Goal: Task Accomplishment & Management: Use online tool/utility

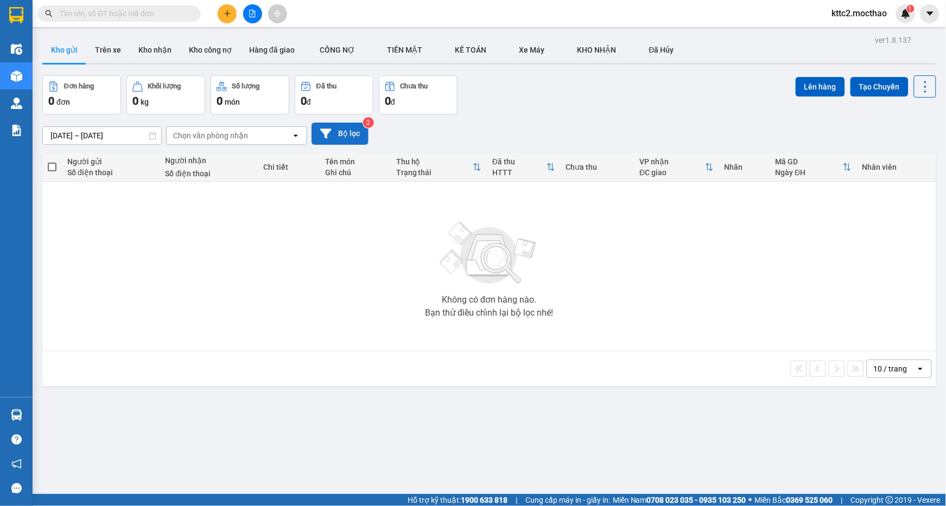
click at [340, 129] on button "Bộ lọc" at bounding box center [339, 134] width 57 height 22
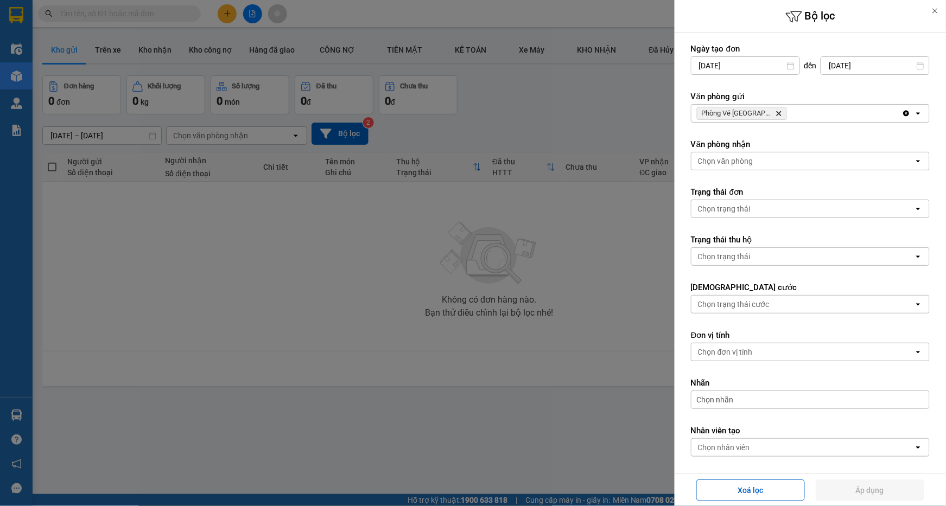
click at [775, 114] on icon "Delete" at bounding box center [778, 113] width 7 height 7
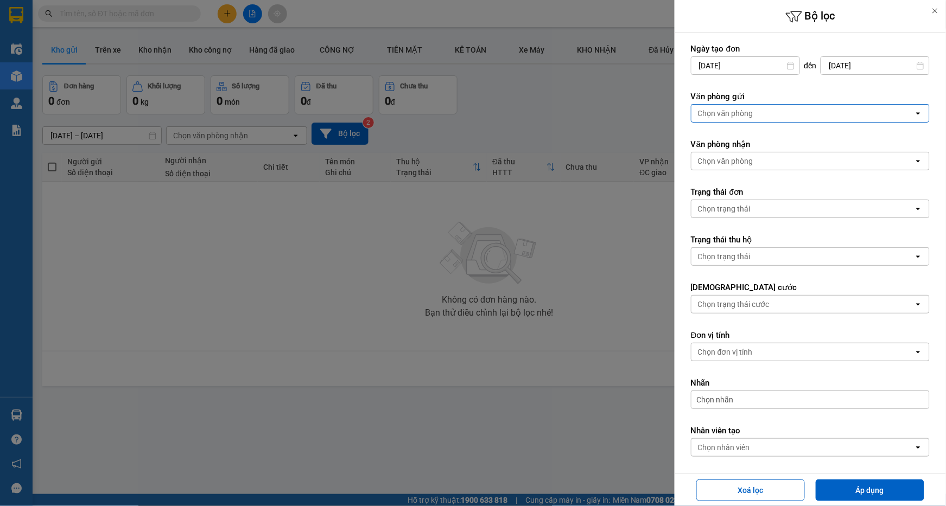
click at [769, 114] on div "Chọn văn phòng" at bounding box center [802, 113] width 222 height 17
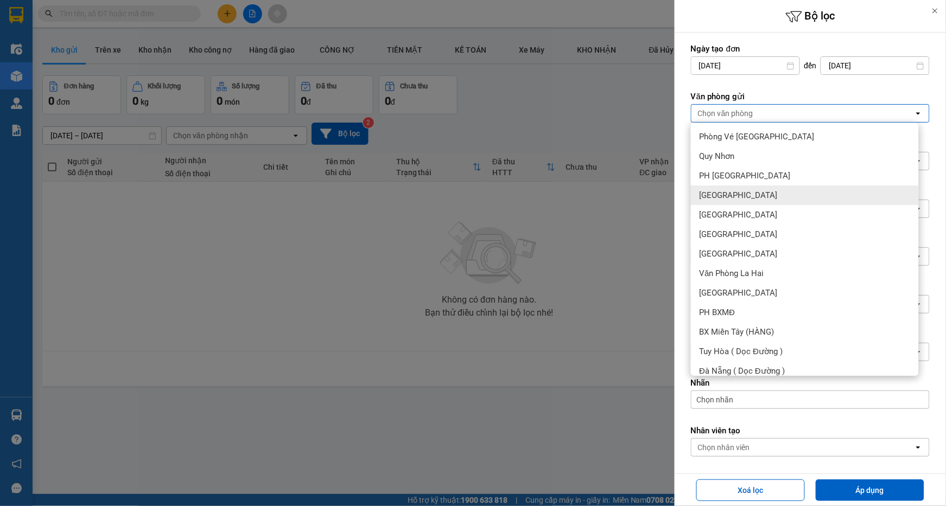
click at [746, 191] on div "[GEOGRAPHIC_DATA]" at bounding box center [805, 196] width 228 height 20
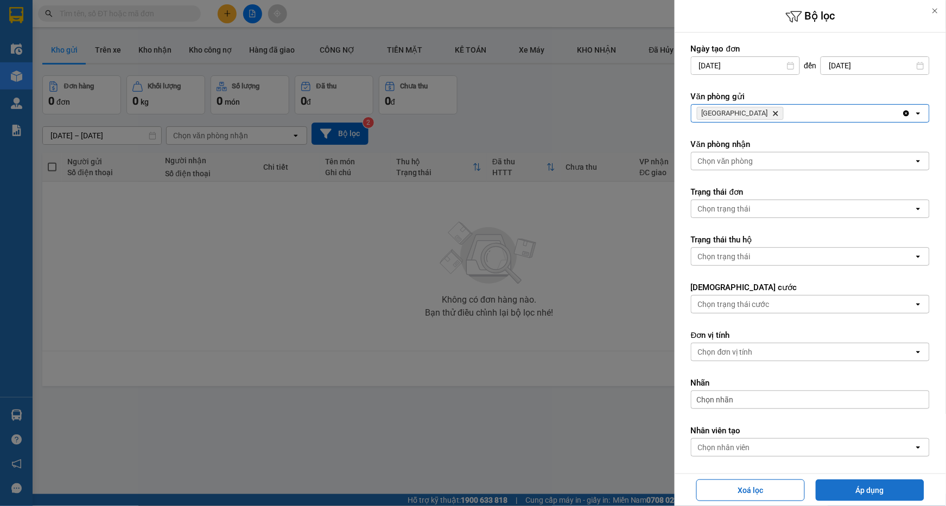
click at [871, 494] on button "Áp dụng" at bounding box center [869, 491] width 108 height 22
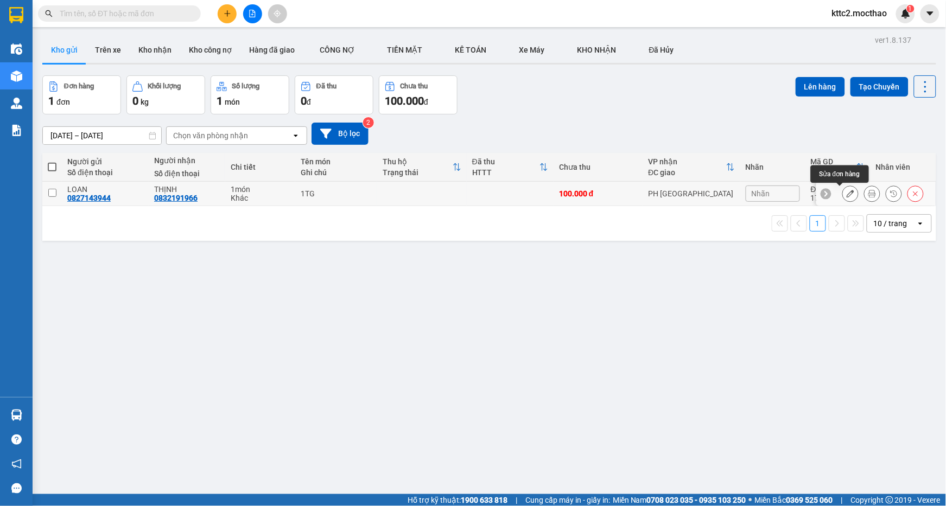
click at [846, 196] on icon at bounding box center [850, 194] width 8 height 8
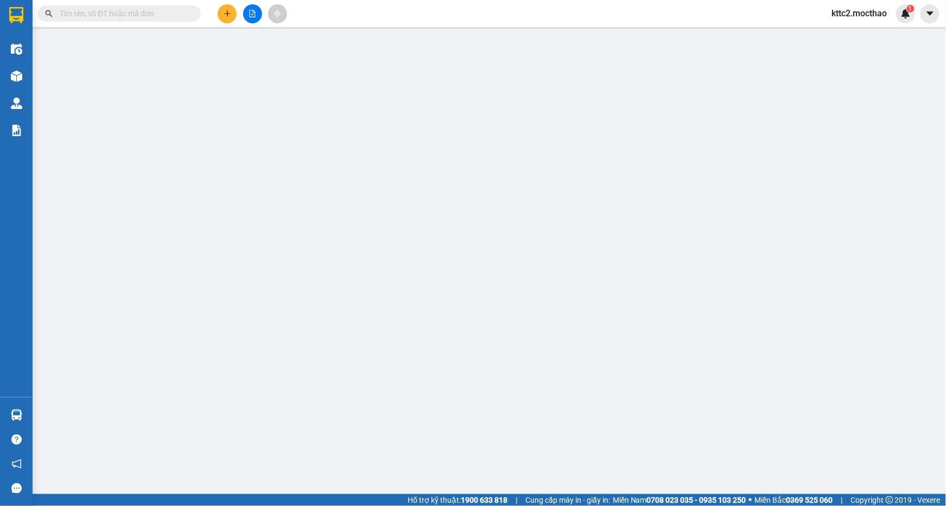
type input "0827143944"
type input "LOAN"
type input "0832191966"
type input "THỊNH"
type input "0"
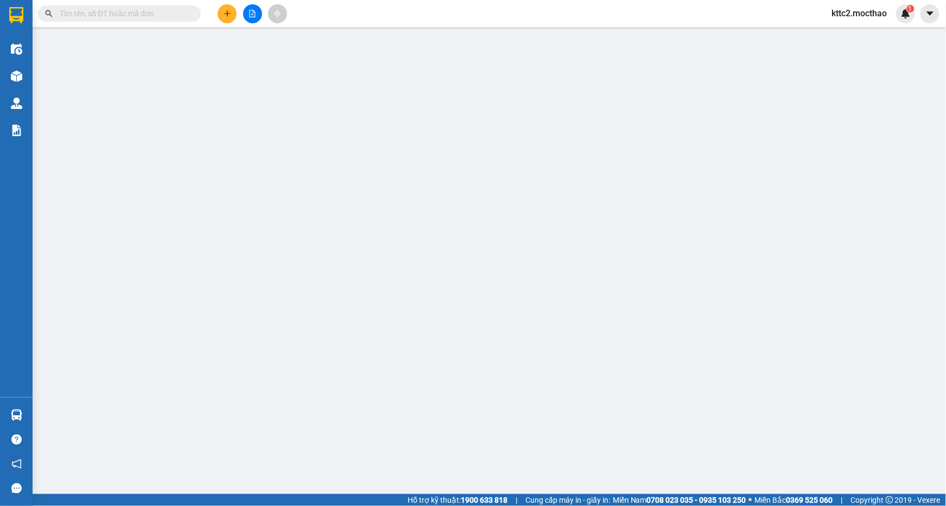
type input "100.000"
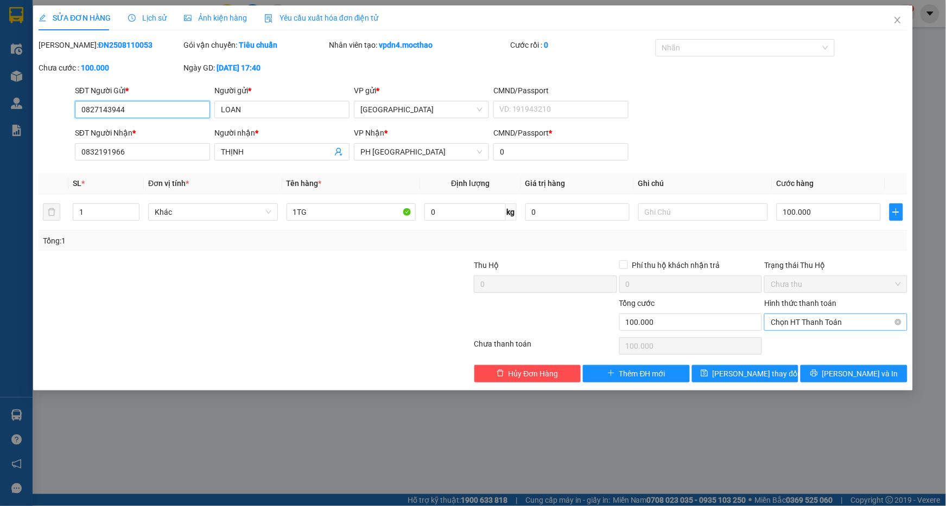
click at [899, 318] on span "Chọn HT Thanh Toán" at bounding box center [835, 322] width 130 height 16
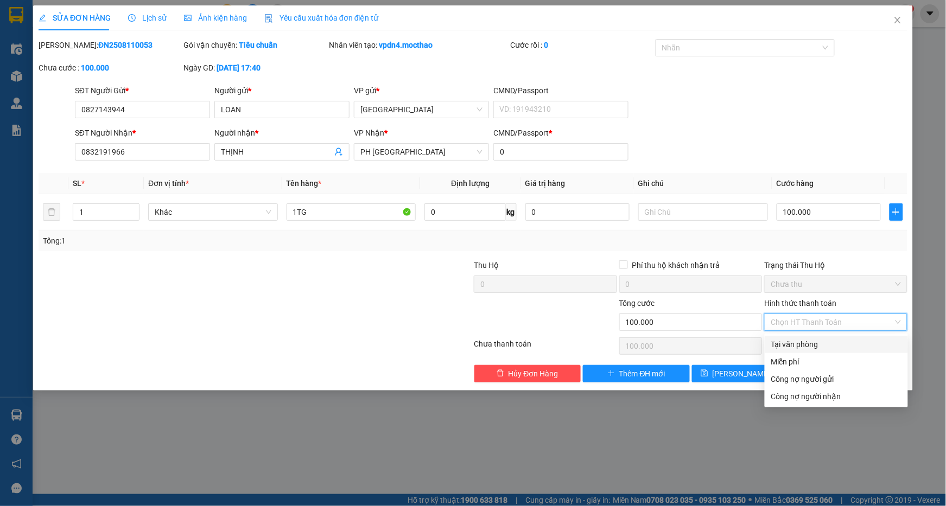
click at [809, 348] on div "Tại văn phòng" at bounding box center [836, 345] width 130 height 12
type input "0"
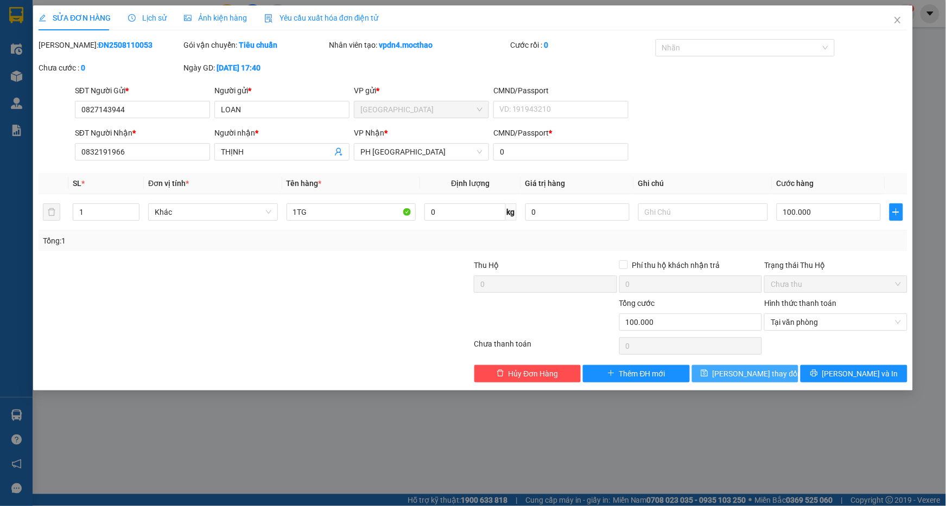
click at [784, 375] on button "[PERSON_NAME] thay đổi" at bounding box center [745, 373] width 107 height 17
